Goal: Information Seeking & Learning: Learn about a topic

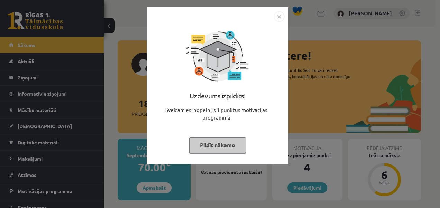
click at [245, 92] on div "Uzdevums izpildīts!" at bounding box center [218, 98] width 134 height 15
click at [217, 144] on button "Pildīt nākamo" at bounding box center [217, 145] width 57 height 16
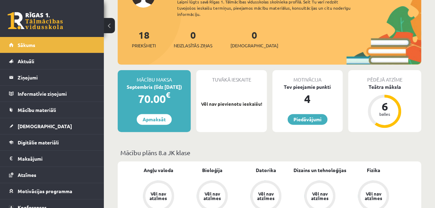
scroll to position [67, 0]
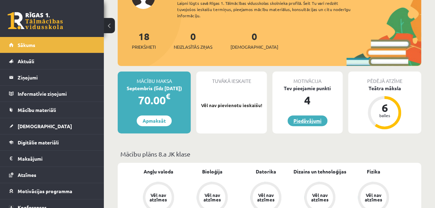
click at [305, 118] on link "Piedāvājumi" at bounding box center [308, 121] width 40 height 11
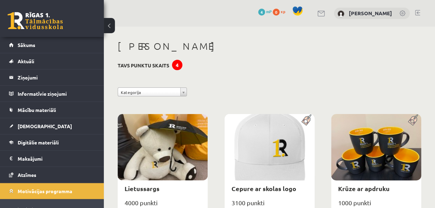
click at [177, 62] on div "4" at bounding box center [177, 65] width 10 height 10
click at [176, 69] on div "4" at bounding box center [177, 65] width 10 height 10
click at [176, 68] on div "4" at bounding box center [177, 65] width 10 height 10
click at [33, 108] on span "Mācību materiāli" at bounding box center [37, 110] width 38 height 6
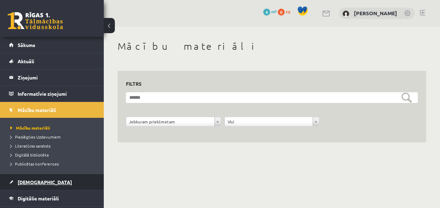
click at [31, 176] on link "[DEMOGRAPHIC_DATA]" at bounding box center [52, 182] width 86 height 16
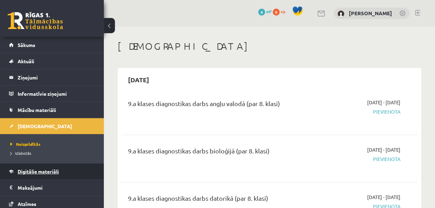
click at [38, 167] on link "Digitālie materiāli" at bounding box center [52, 172] width 86 height 16
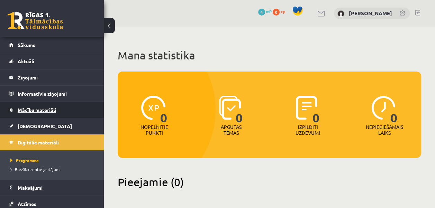
click at [34, 110] on span "Mācību materiāli" at bounding box center [37, 110] width 38 height 6
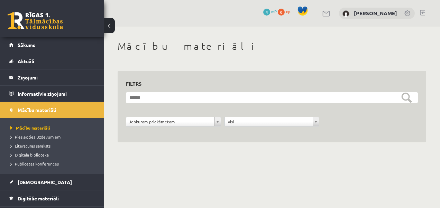
click at [36, 161] on span "Publicētas konferences" at bounding box center [34, 164] width 48 height 6
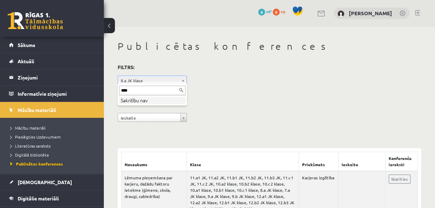
type input "*****"
click at [180, 92] on input "*****" at bounding box center [152, 91] width 66 height 10
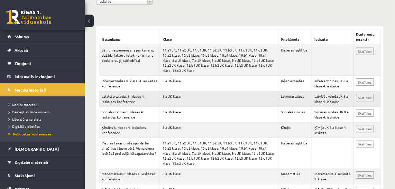
scroll to position [116, 0]
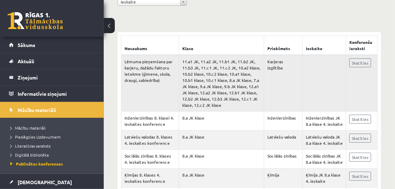
drag, startPoint x: 249, startPoint y: 111, endPoint x: 190, endPoint y: 88, distance: 63.8
click at [190, 88] on td "11.a1 JK, 11.a2 JK, 11.b1 JK, 11.b2 JK, 11.b3 JK, 11.c1 JK, 11.c2 JK, 10.a2 kla…" at bounding box center [221, 83] width 85 height 57
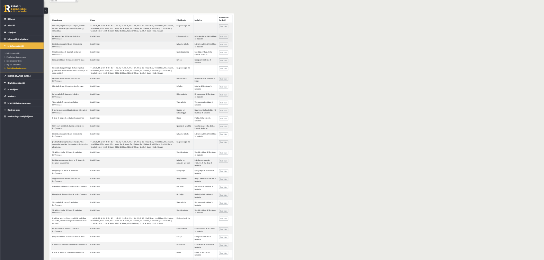
scroll to position [116, 0]
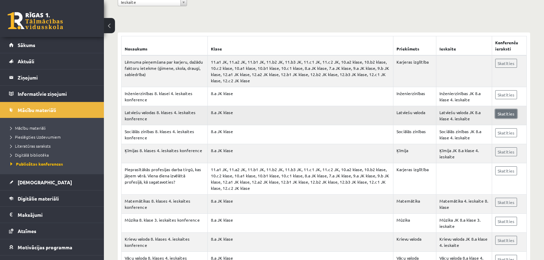
click at [435, 110] on link "Skatīties" at bounding box center [506, 113] width 22 height 9
